Goal: Navigation & Orientation: Find specific page/section

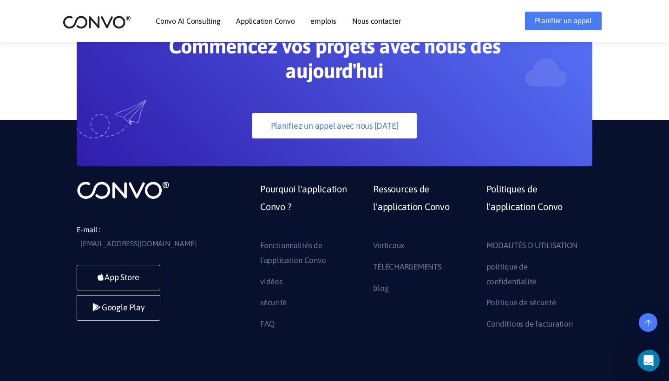
scroll to position [2656, 0]
click at [528, 181] on link "Politiques de l'application Convo" at bounding box center [535, 210] width 99 height 58
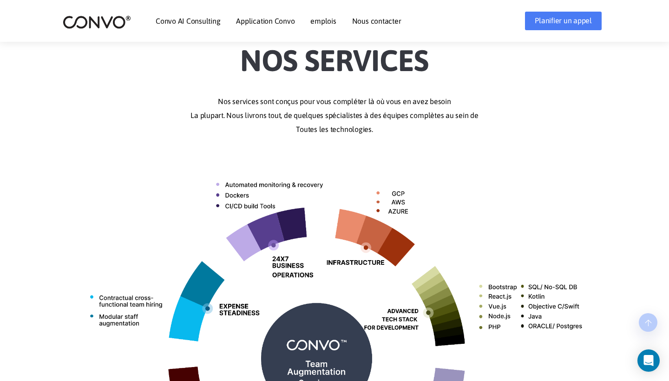
scroll to position [343, 0]
